Goal: Task Accomplishment & Management: Use online tool/utility

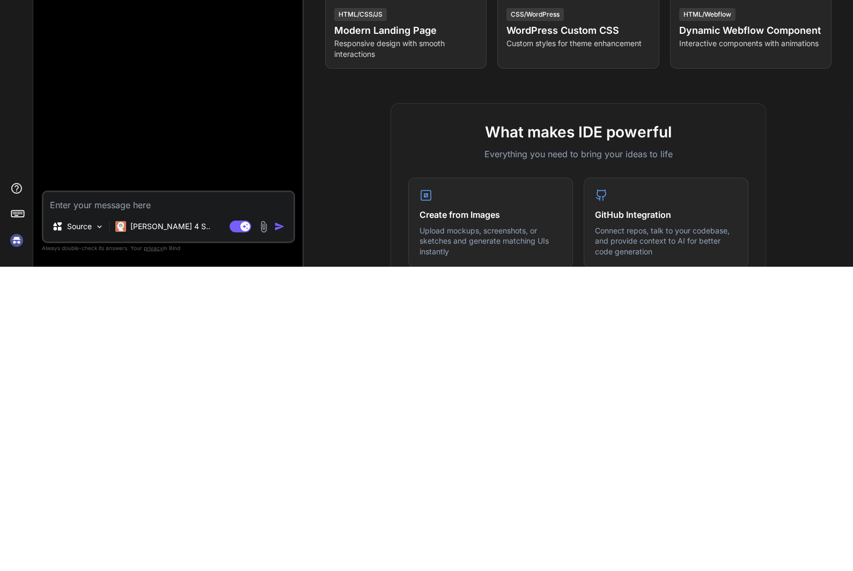
click at [125, 91] on div at bounding box center [169, 265] width 251 height 460
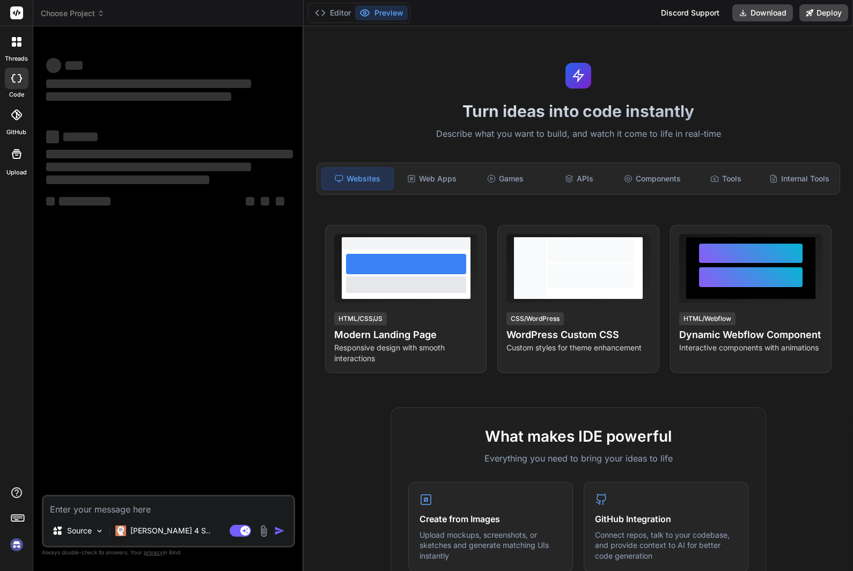
click at [75, 17] on span "Choose Project" at bounding box center [73, 13] width 64 height 11
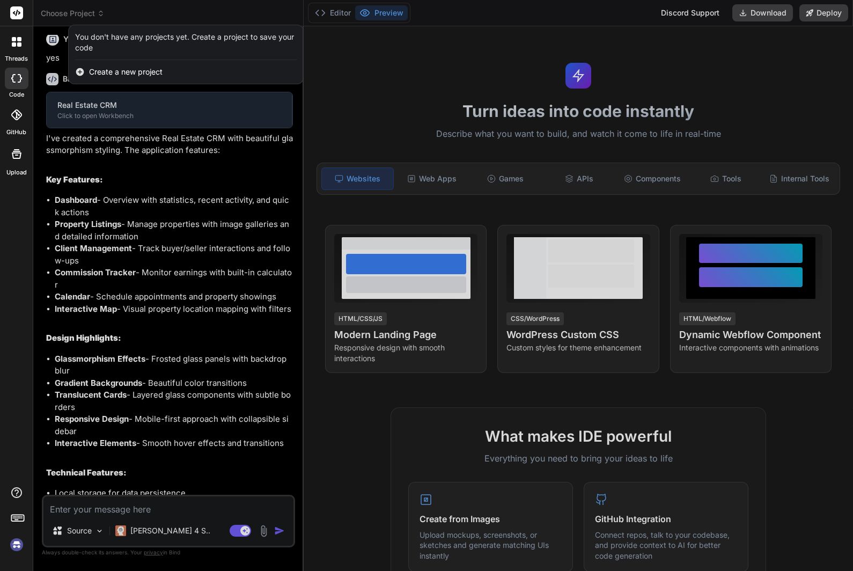
scroll to position [675, 0]
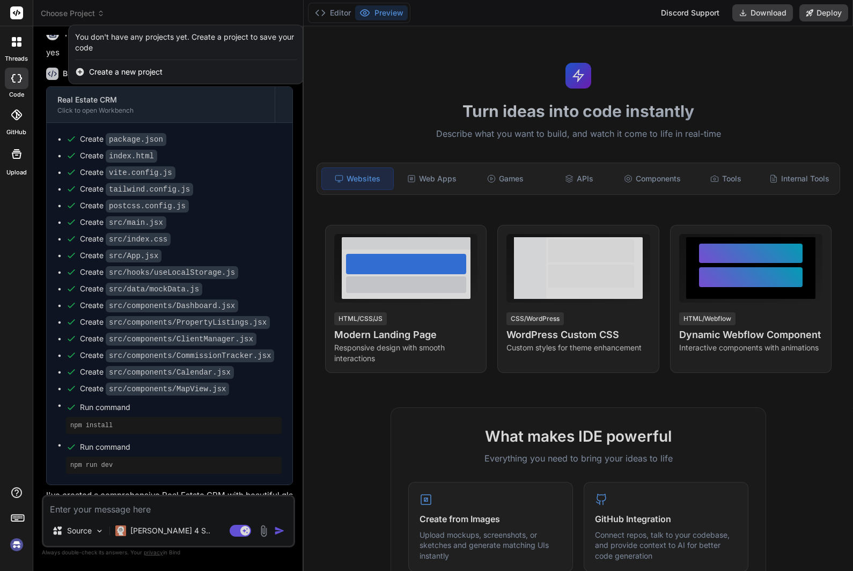
click at [48, 6] on div at bounding box center [426, 285] width 853 height 571
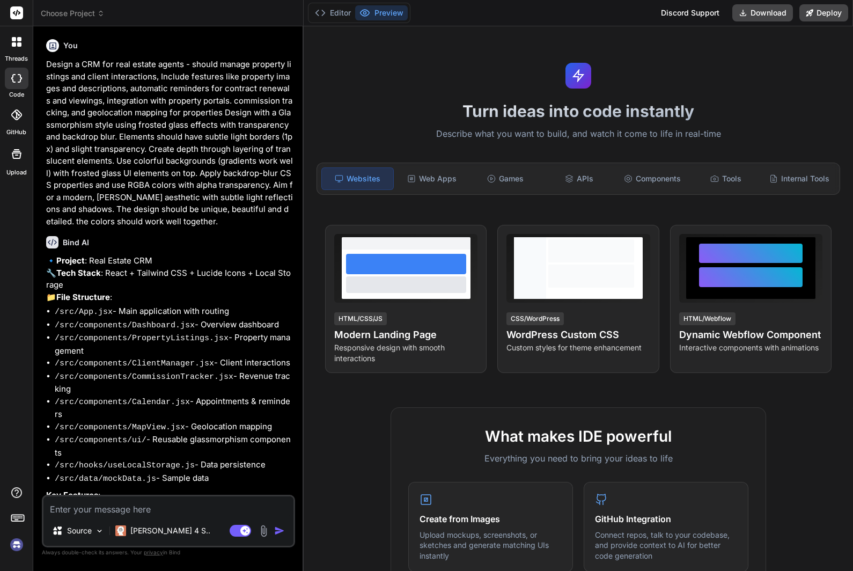
scroll to position [0, 0]
type textarea "x"
click at [82, 17] on span "Choose Project" at bounding box center [73, 13] width 64 height 11
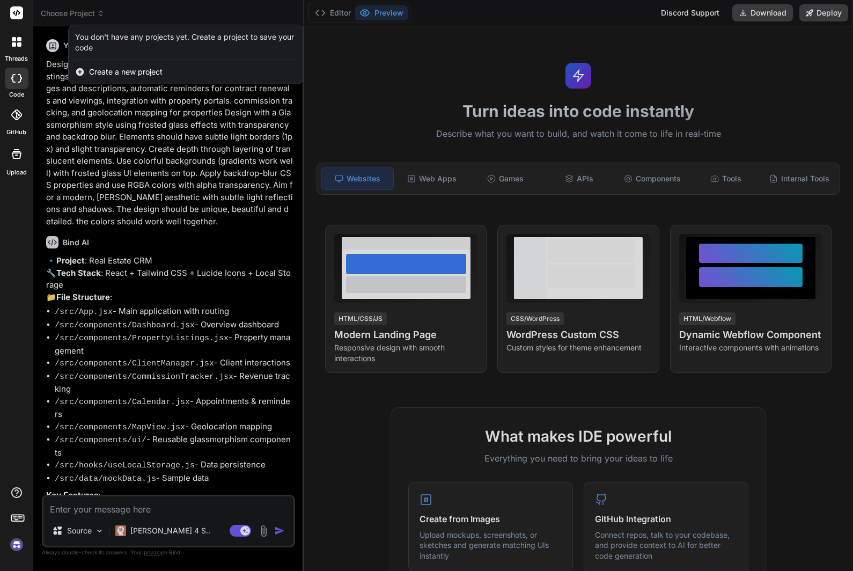
click at [379, 100] on div at bounding box center [426, 285] width 853 height 571
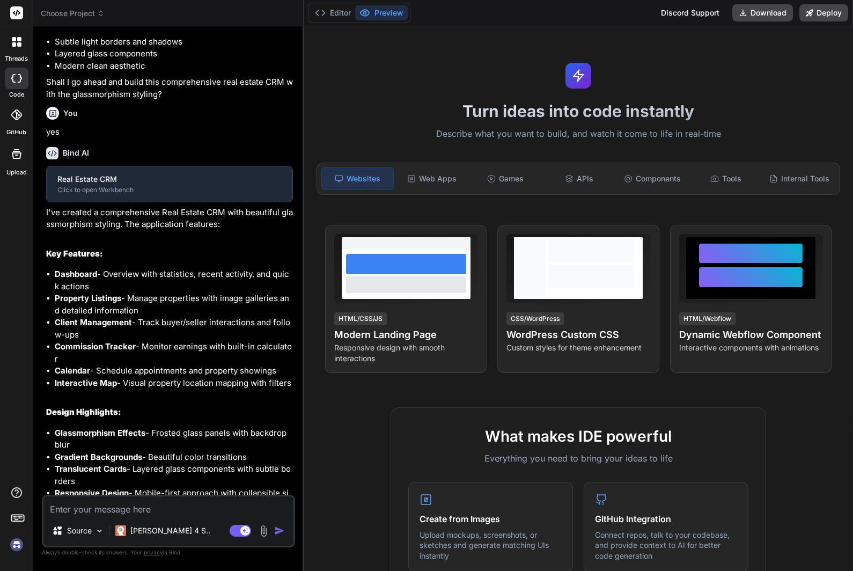
scroll to position [35, 0]
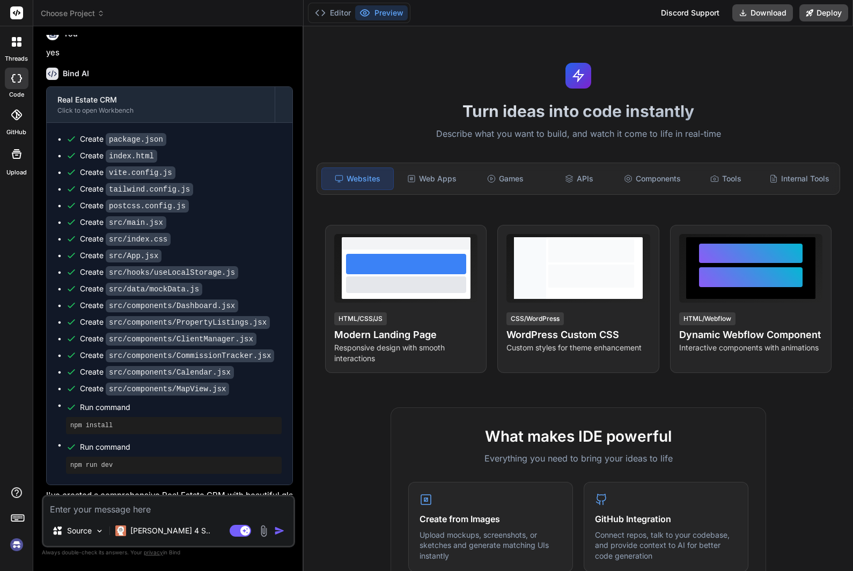
click at [8, 548] on img at bounding box center [17, 545] width 18 height 18
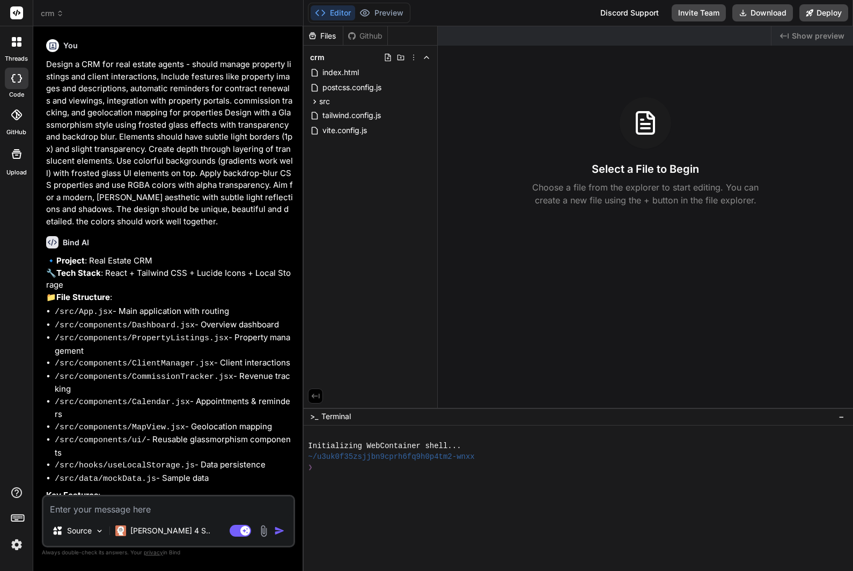
scroll to position [0, 0]
click at [55, 18] on span "crm" at bounding box center [52, 13] width 23 height 11
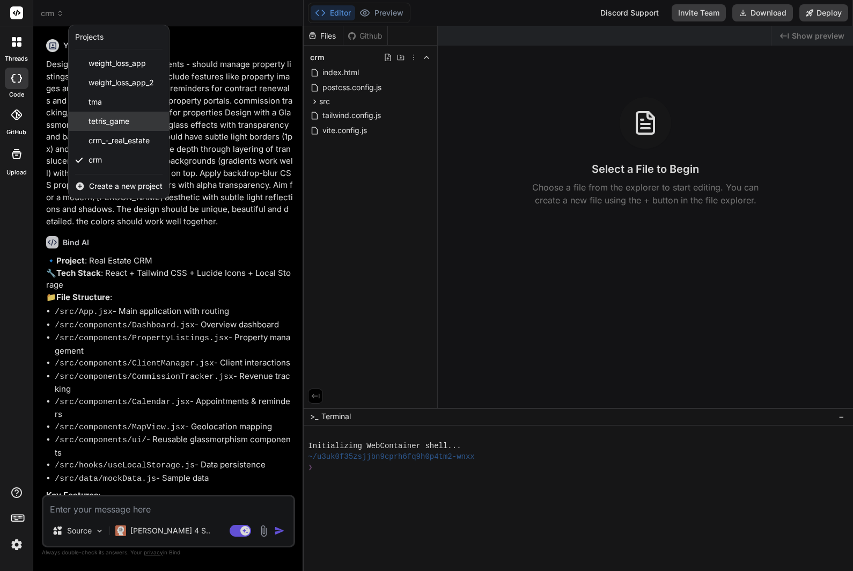
click at [96, 128] on div "tetris_game" at bounding box center [119, 121] width 100 height 19
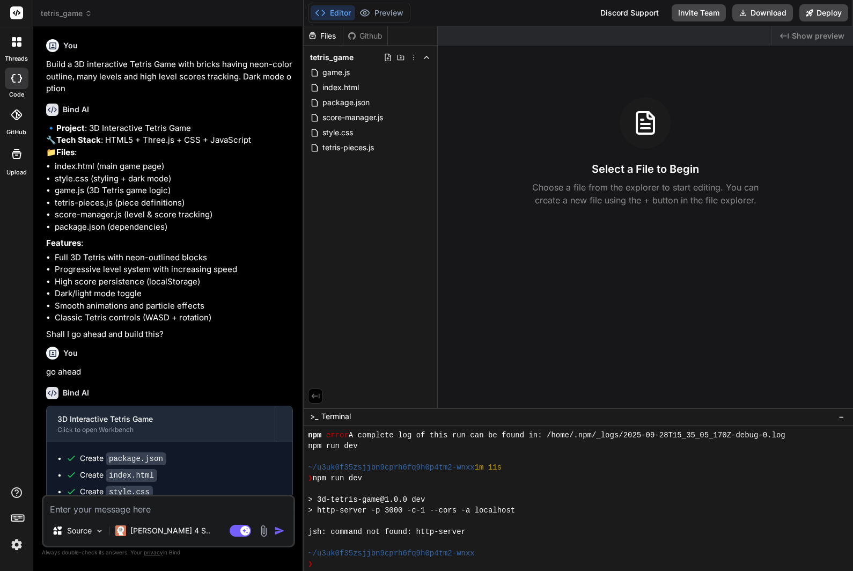
click at [60, 13] on span "tetris_game" at bounding box center [67, 13] width 52 height 11
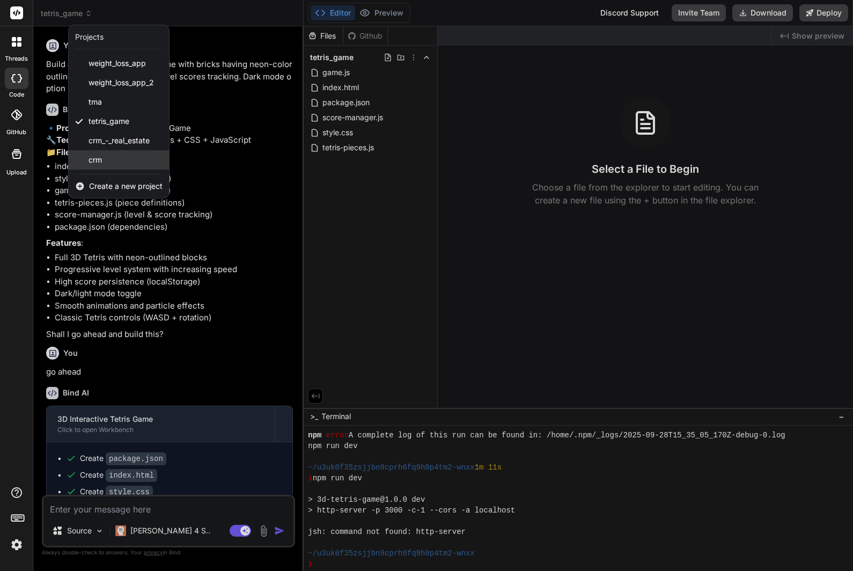
click at [95, 159] on span "crm" at bounding box center [95, 160] width 13 height 11
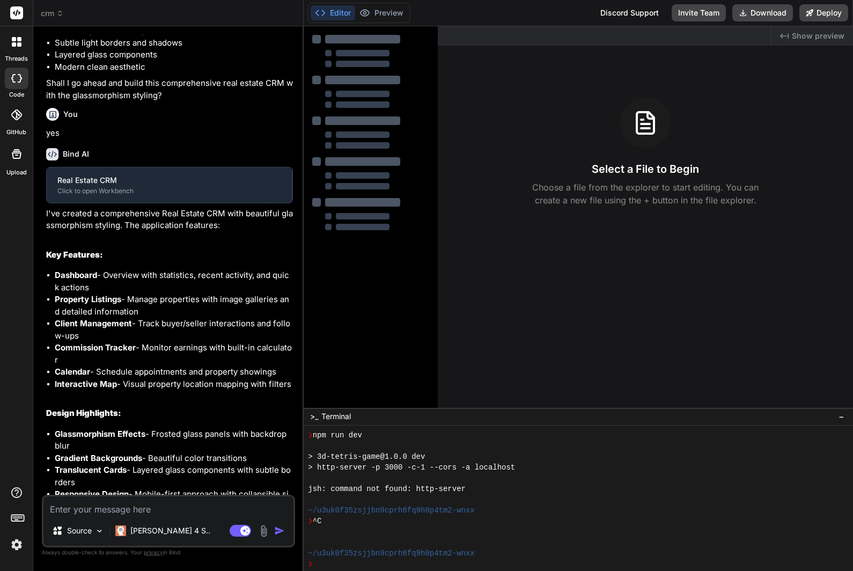
scroll to position [35, 0]
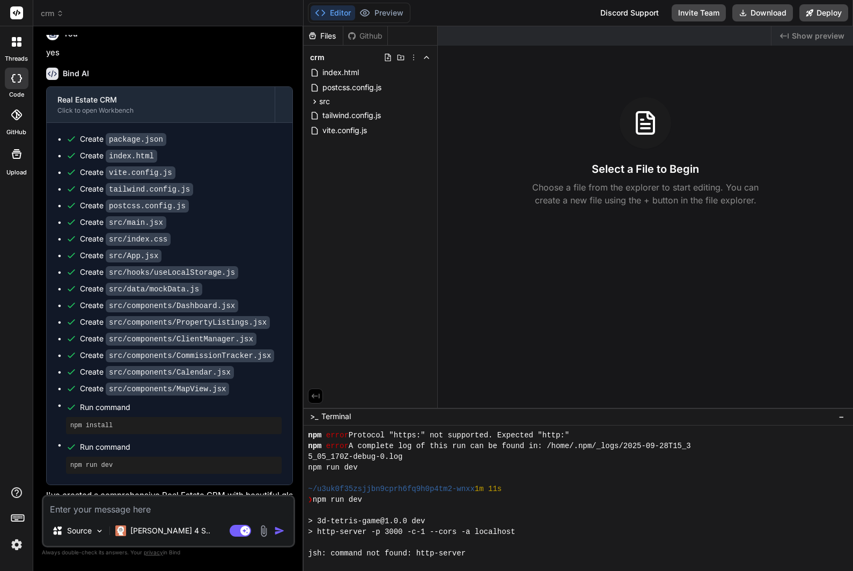
type textarea "x"
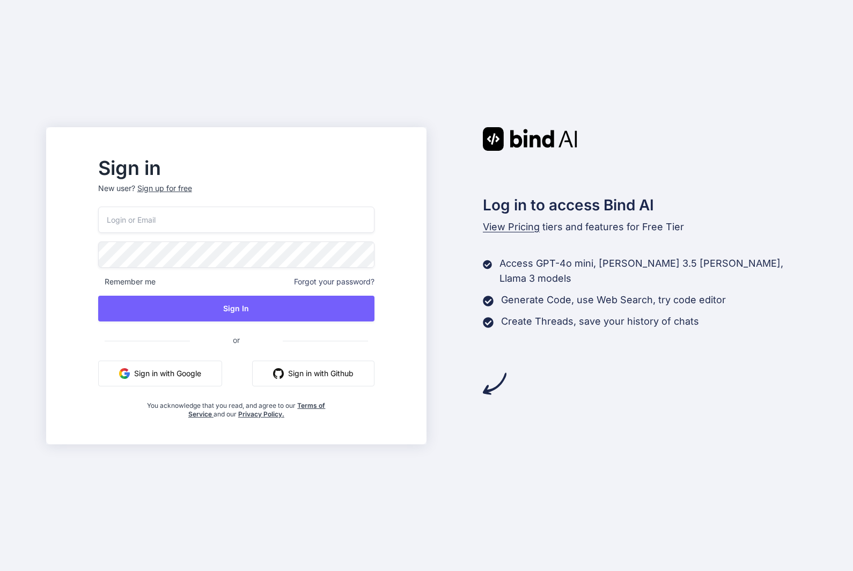
click at [210, 386] on button "Sign in with Google" at bounding box center [160, 374] width 124 height 26
